Goal: Task Accomplishment & Management: Manage account settings

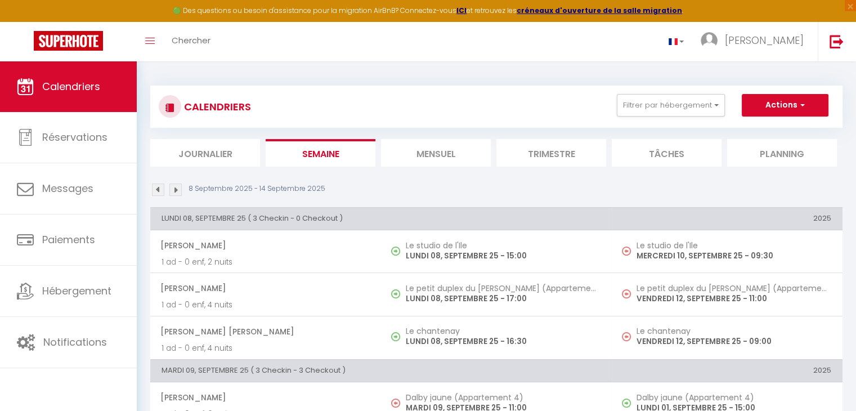
click at [434, 154] on li "Mensuel" at bounding box center [436, 153] width 110 height 28
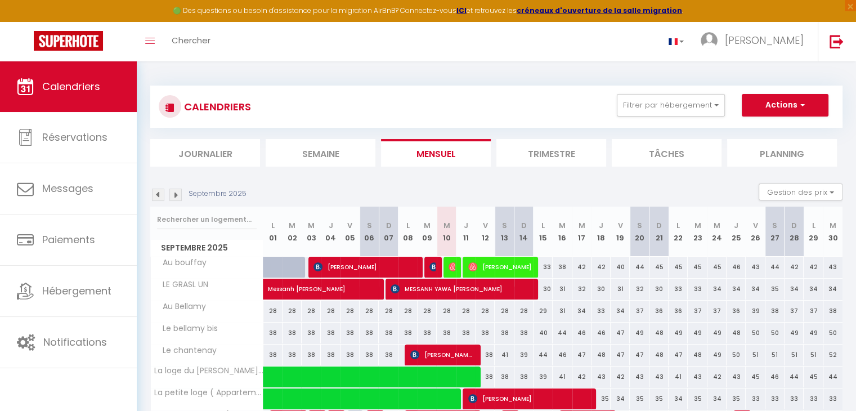
click at [164, 201] on div "Septembre 2025 Gestion des prix Nb Nuits minimum Règles Disponibilité" at bounding box center [496, 195] width 693 height 23
click at [160, 198] on img at bounding box center [158, 195] width 12 height 12
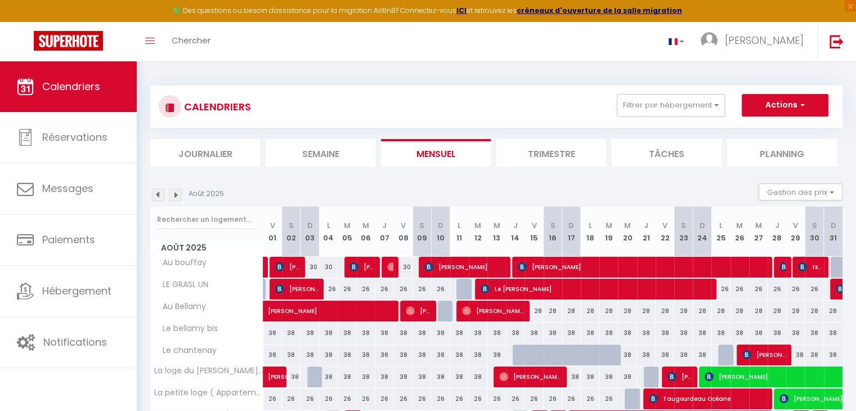
click at [160, 198] on img at bounding box center [158, 195] width 12 height 12
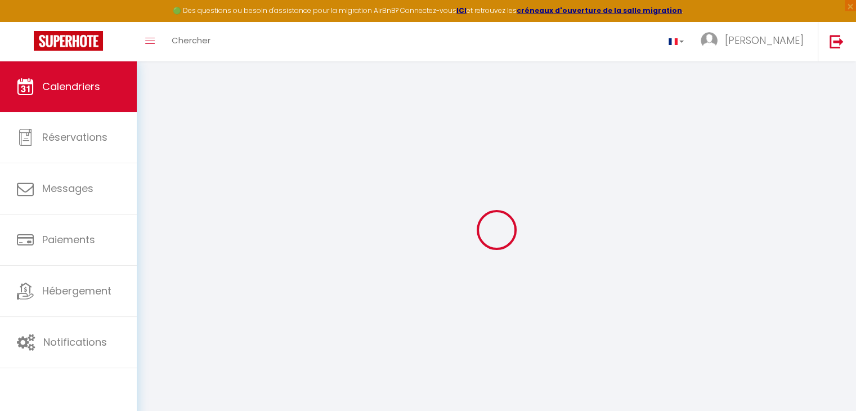
select select "KO"
select select "0"
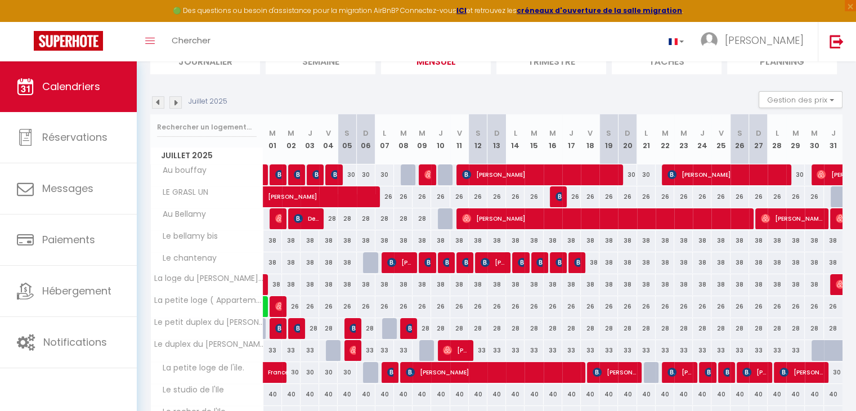
scroll to position [72, 0]
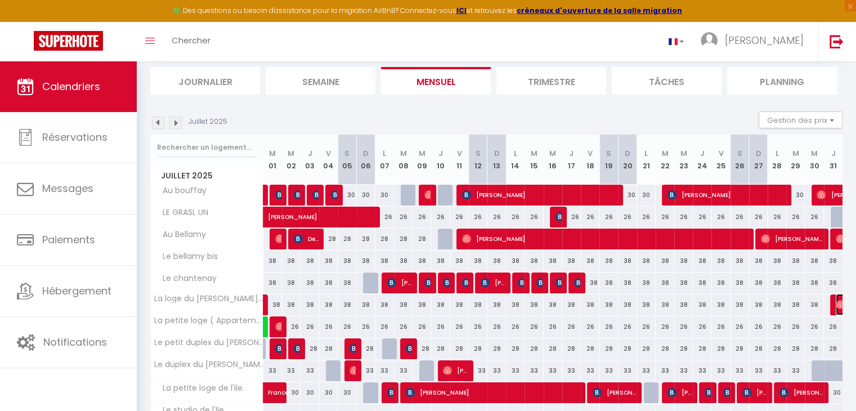
click at [837, 302] on img at bounding box center [840, 304] width 9 height 9
select select "OK"
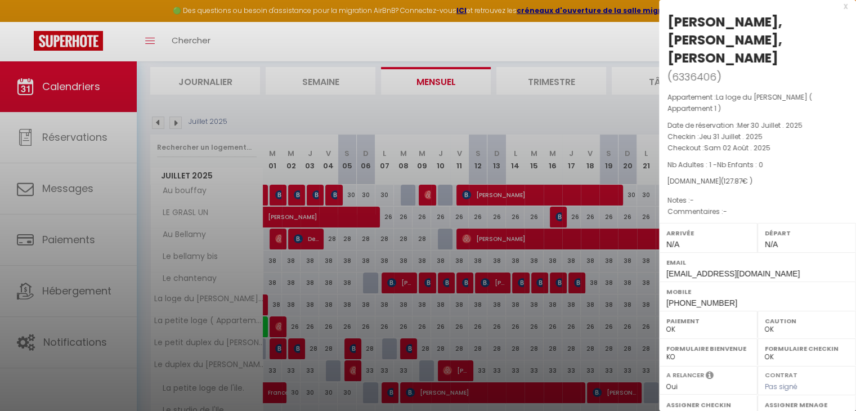
scroll to position [0, 0]
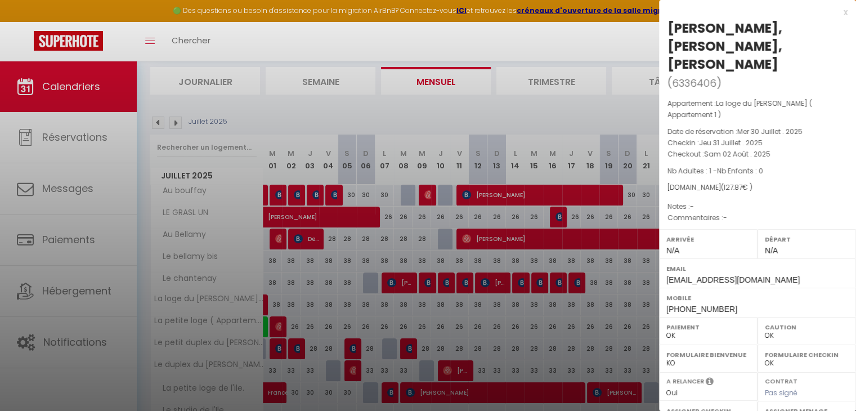
click at [834, 10] on div "x" at bounding box center [753, 13] width 189 height 14
